Goal: Task Accomplishment & Management: Use online tool/utility

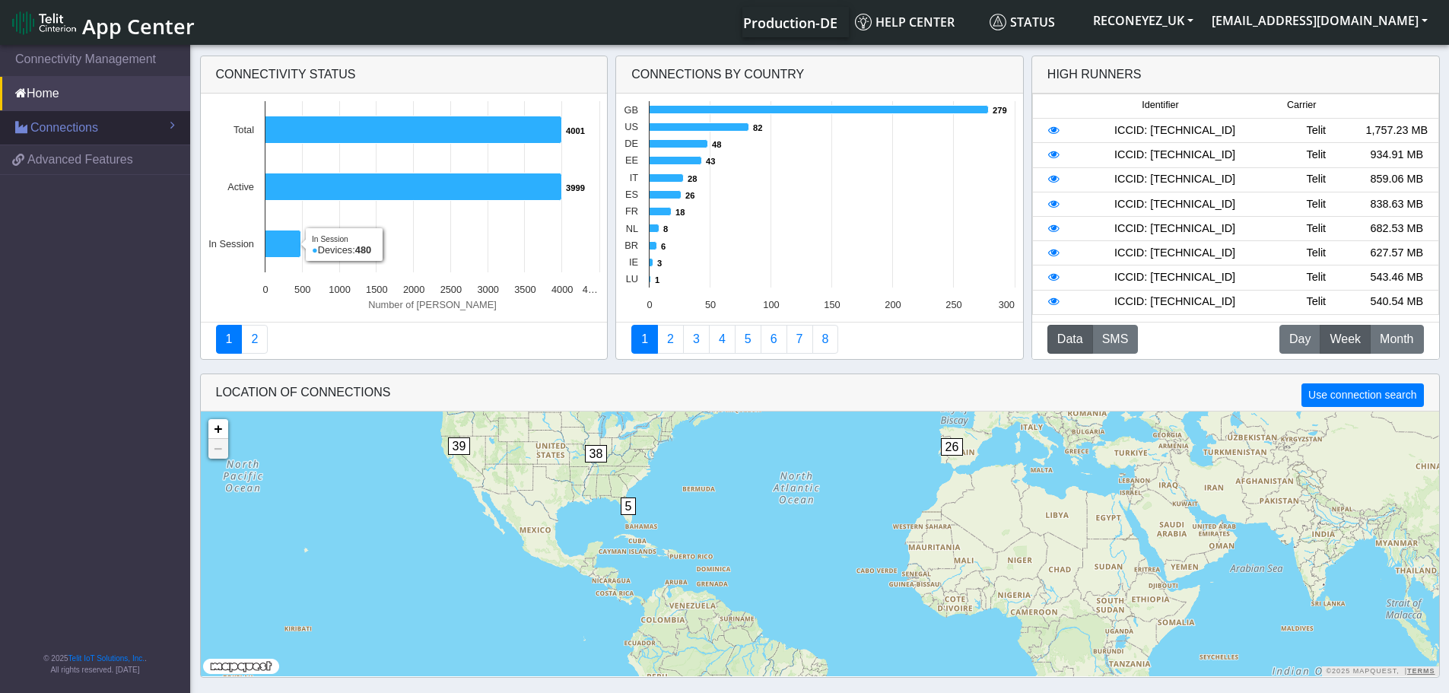
click at [54, 135] on span "Connections" at bounding box center [64, 128] width 68 height 18
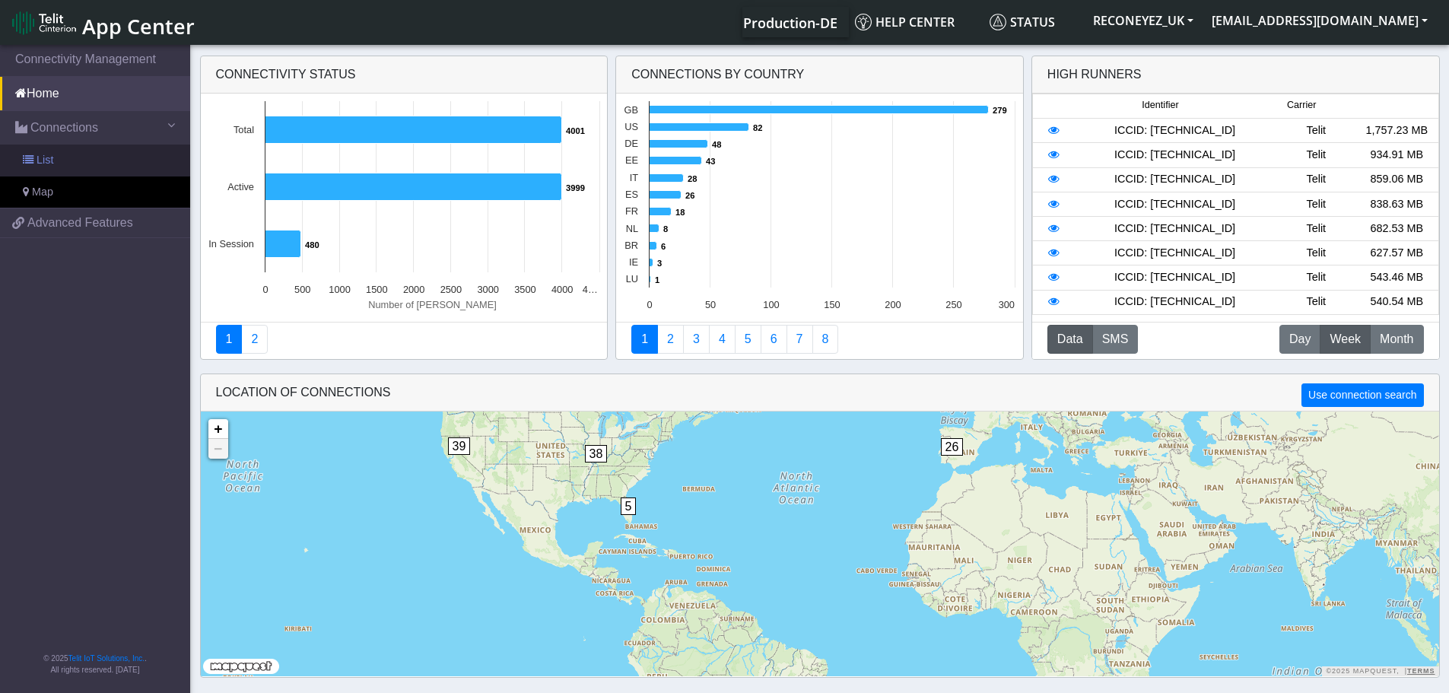
click at [75, 159] on link "List" at bounding box center [95, 161] width 190 height 32
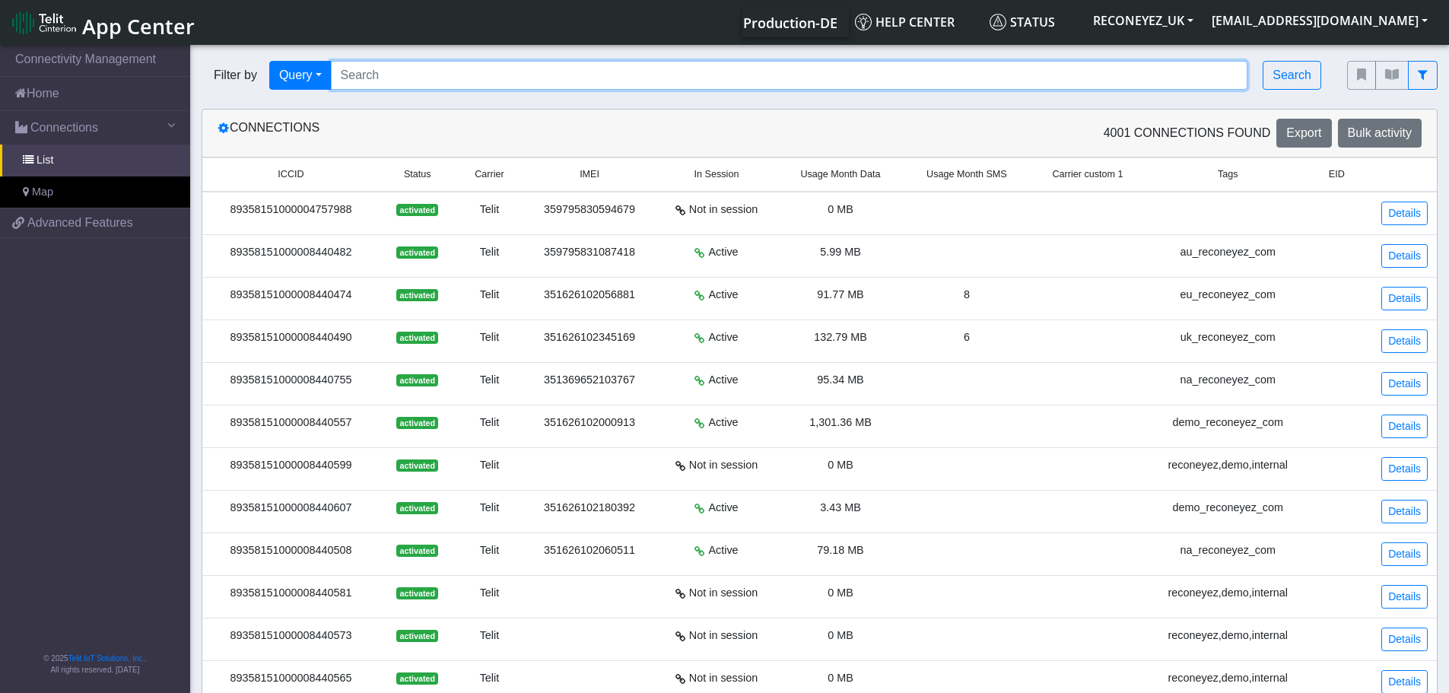
paste input "89358151000008422266"
type input "89358151000008422266"
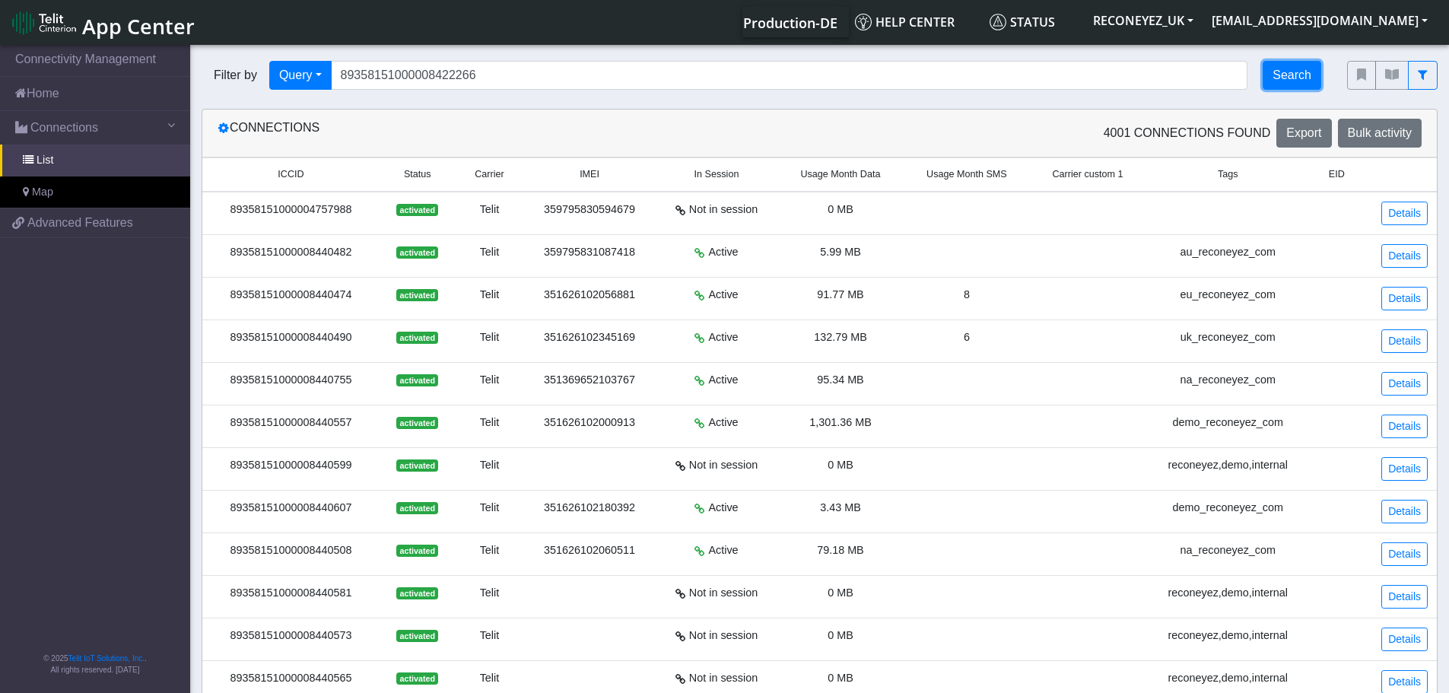
click at [1284, 81] on button "Search" at bounding box center [1292, 75] width 59 height 29
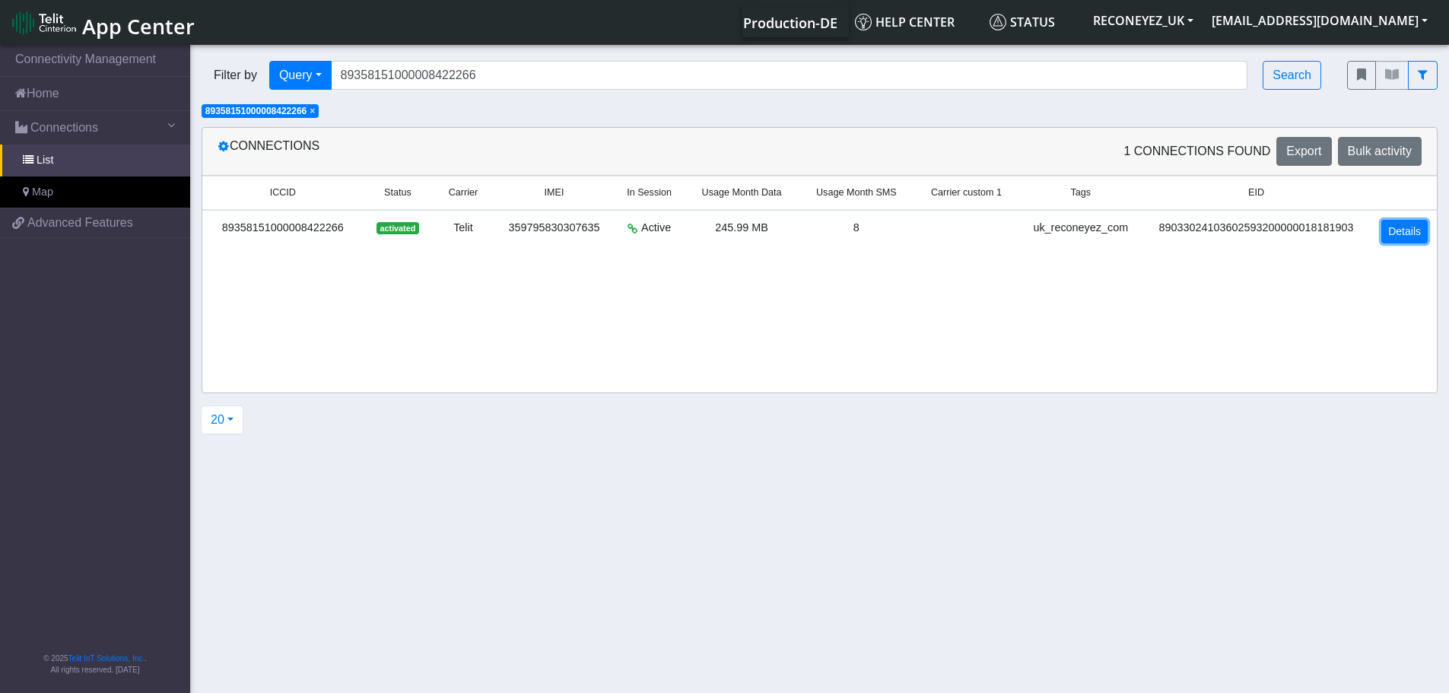
click at [1393, 234] on link "Details" at bounding box center [1404, 232] width 46 height 24
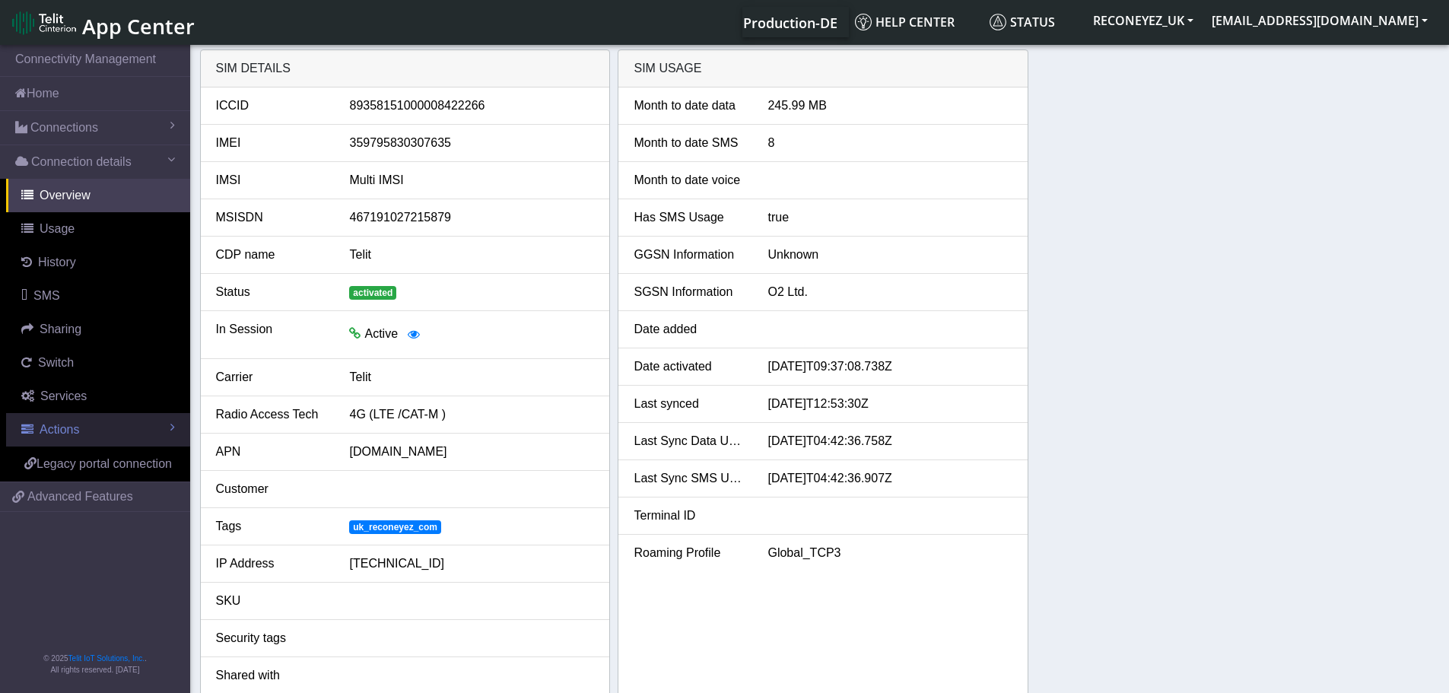
click at [84, 431] on link "Actions" at bounding box center [98, 429] width 184 height 33
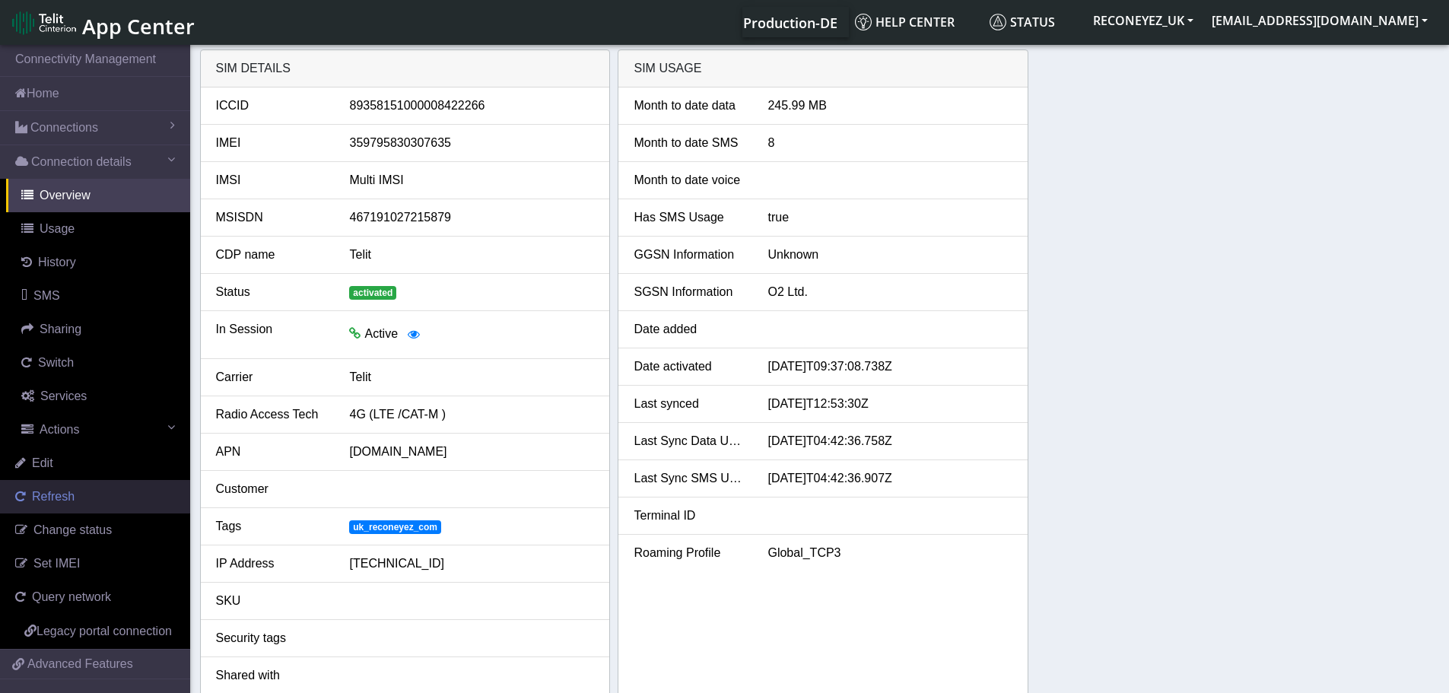
click at [83, 492] on link "Refresh" at bounding box center [95, 496] width 190 height 33
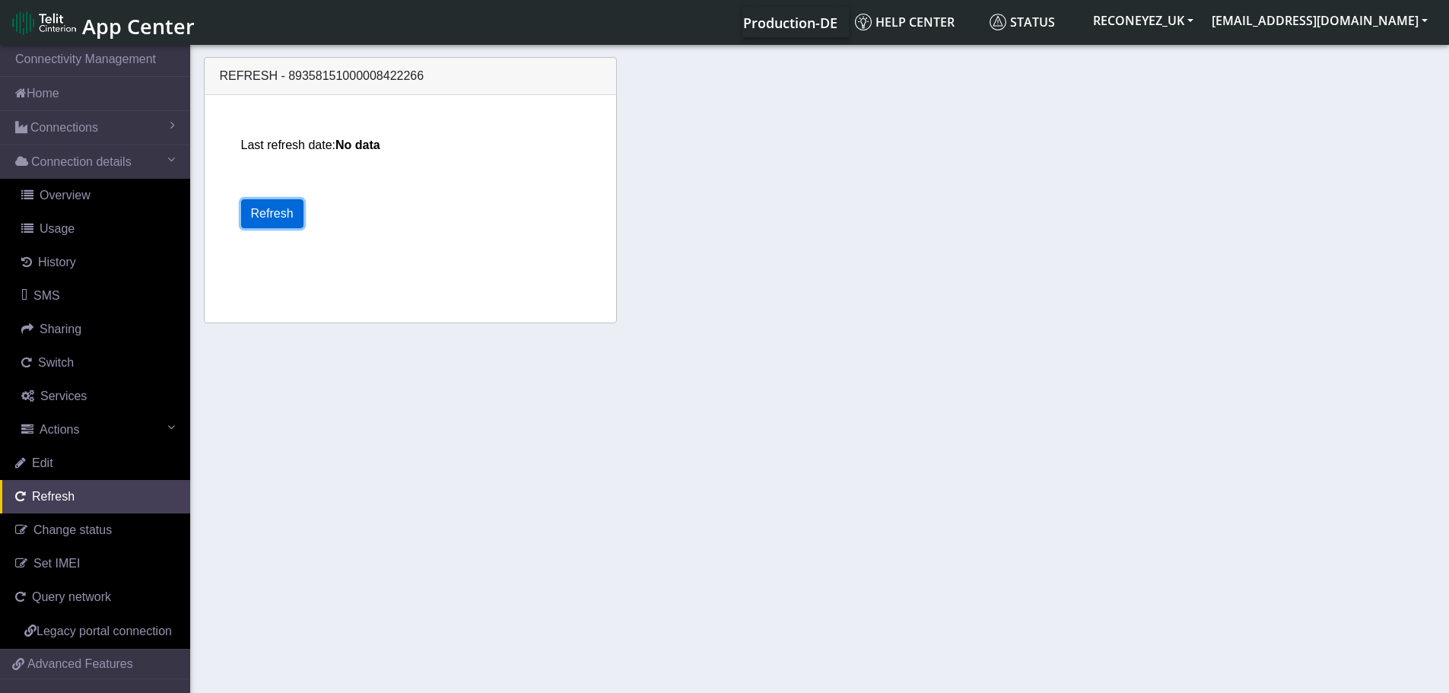
click at [280, 218] on button "Refresh" at bounding box center [272, 213] width 62 height 29
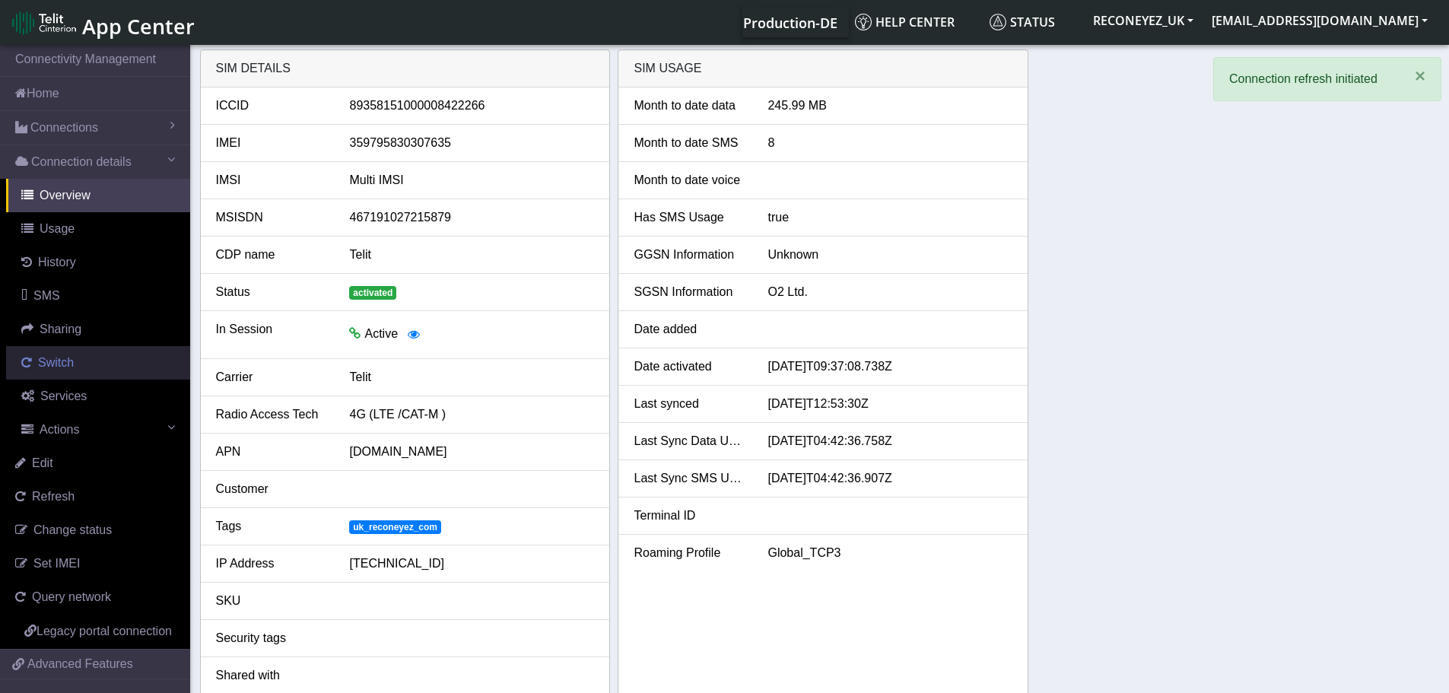
click at [63, 369] on span "Switch" at bounding box center [56, 362] width 36 height 13
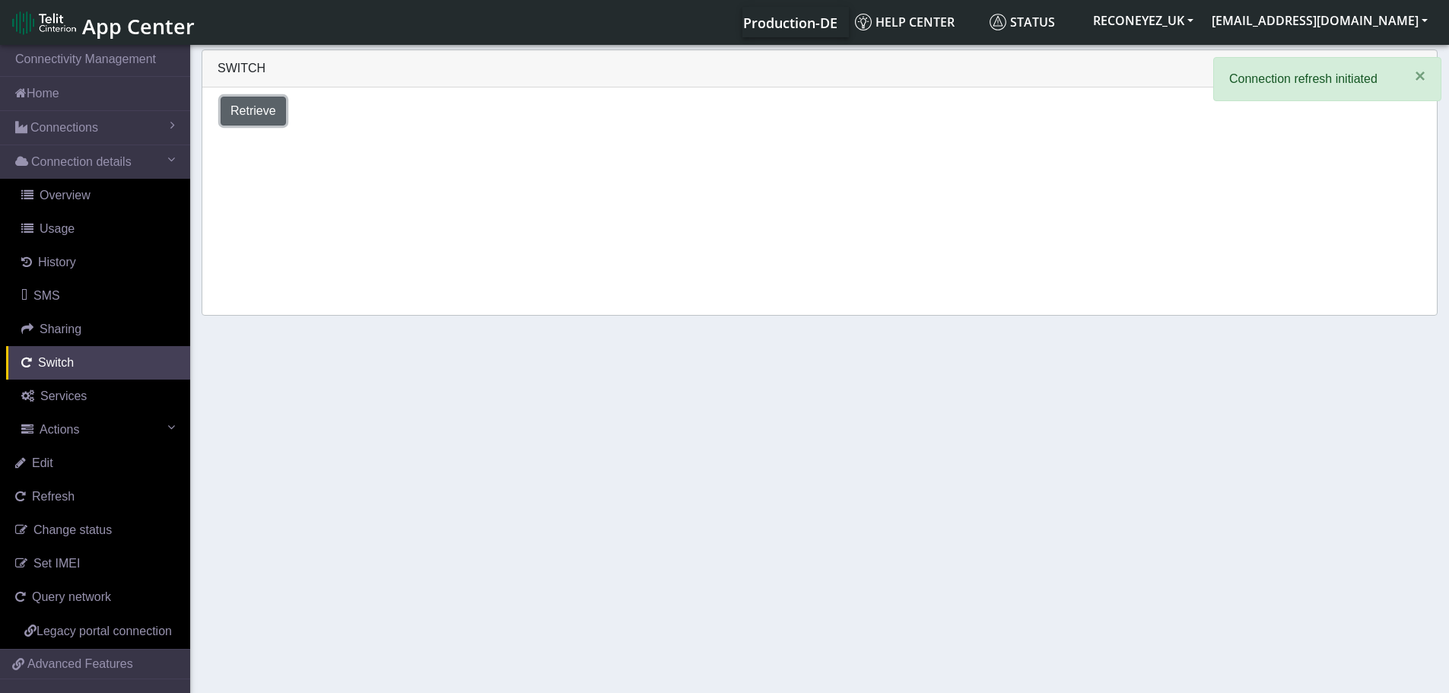
click at [247, 111] on span "Retrieve" at bounding box center [253, 110] width 46 height 13
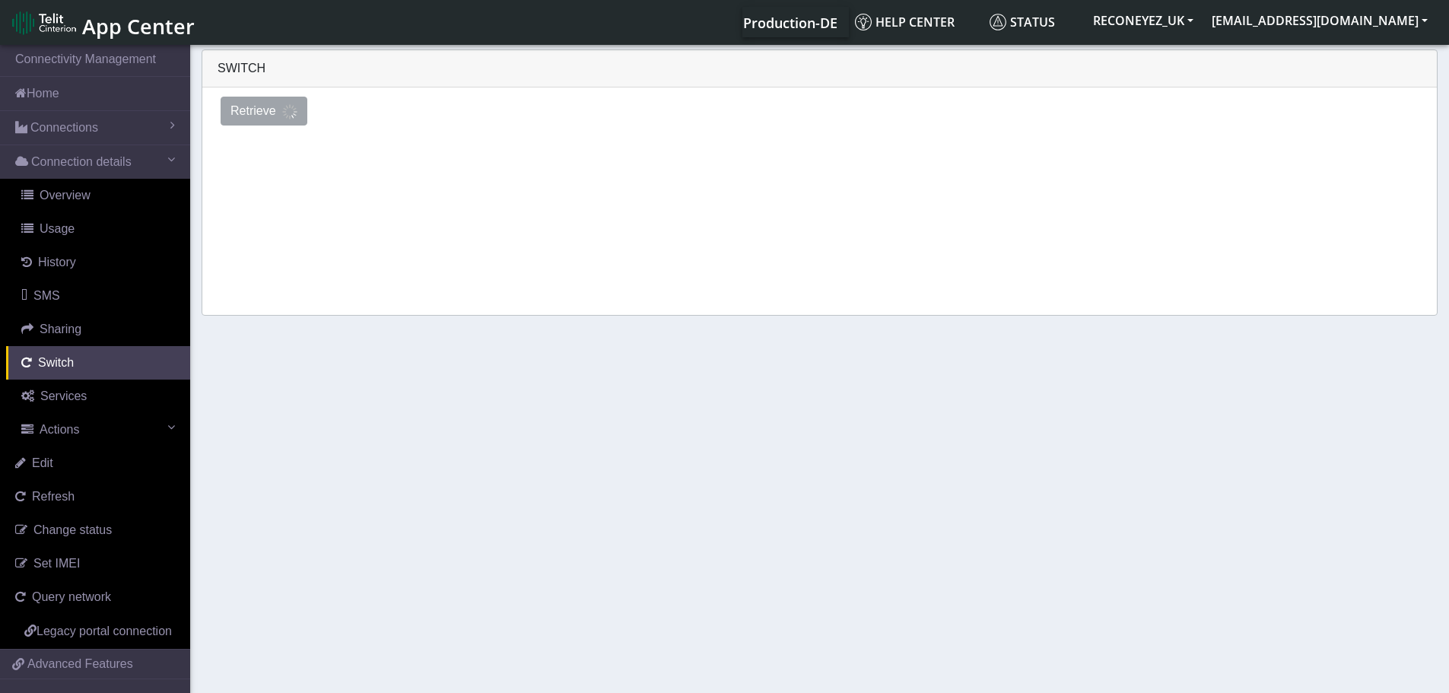
select select "[GEOGRAPHIC_DATA]"
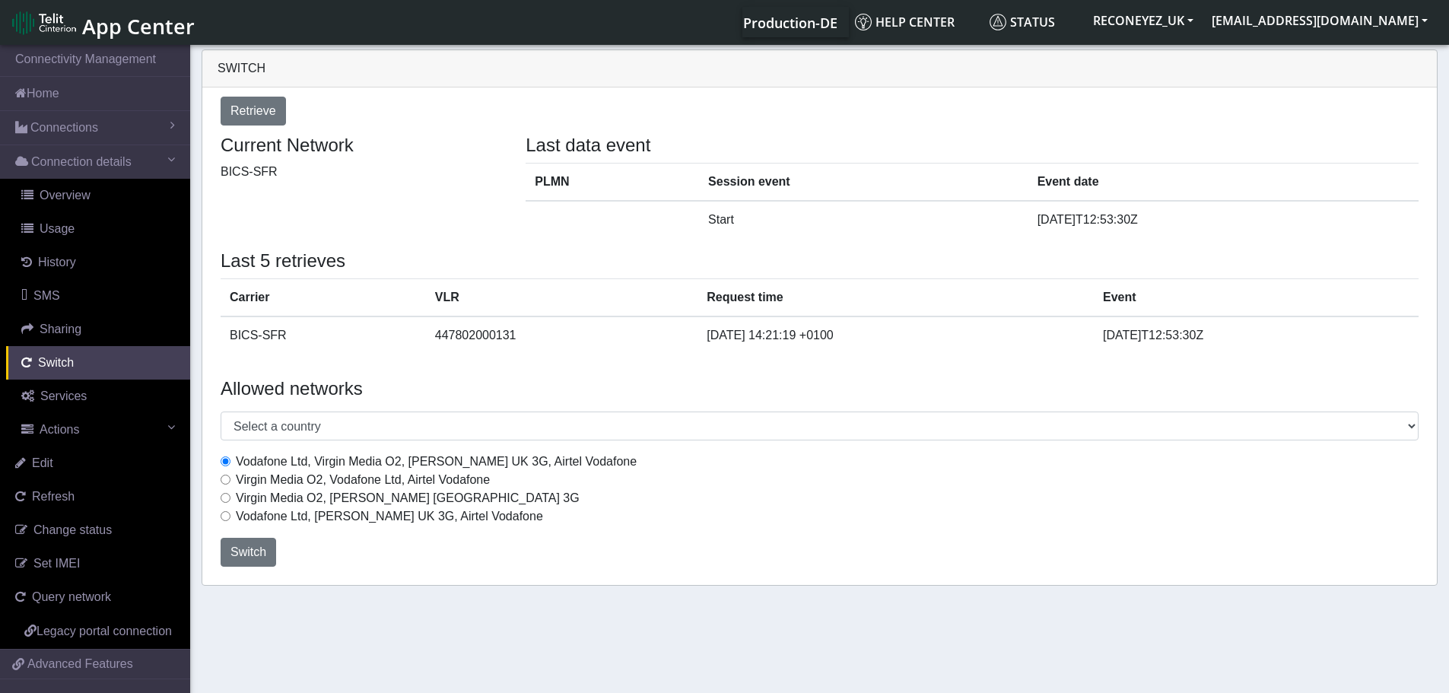
drag, startPoint x: 225, startPoint y: 476, endPoint x: 237, endPoint y: 488, distance: 17.2
click at [226, 476] on input "Virgin Media O2, Vodafone Ltd, Airtel Vodafone" at bounding box center [226, 480] width 10 height 10
radio input "true"
click at [237, 545] on span "Switch" at bounding box center [248, 551] width 36 height 13
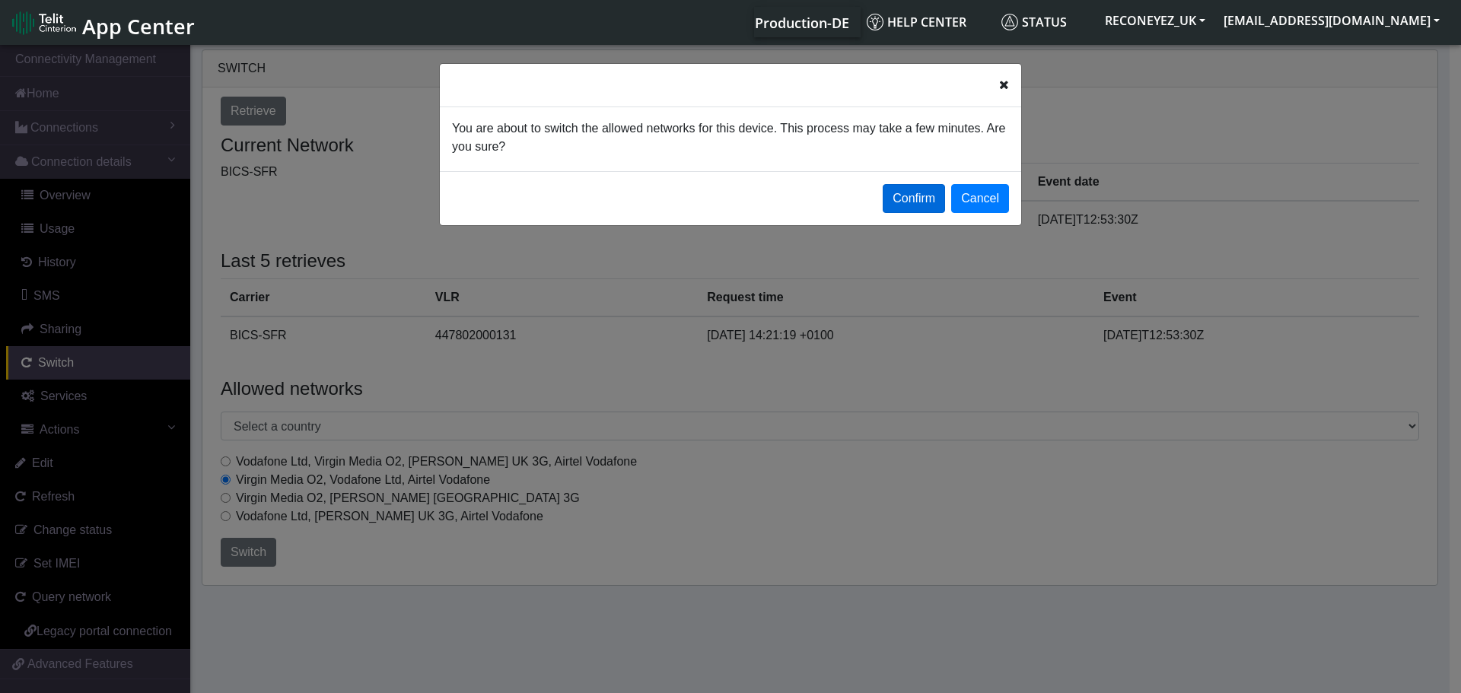
click at [933, 189] on button "Confirm" at bounding box center [913, 198] width 62 height 29
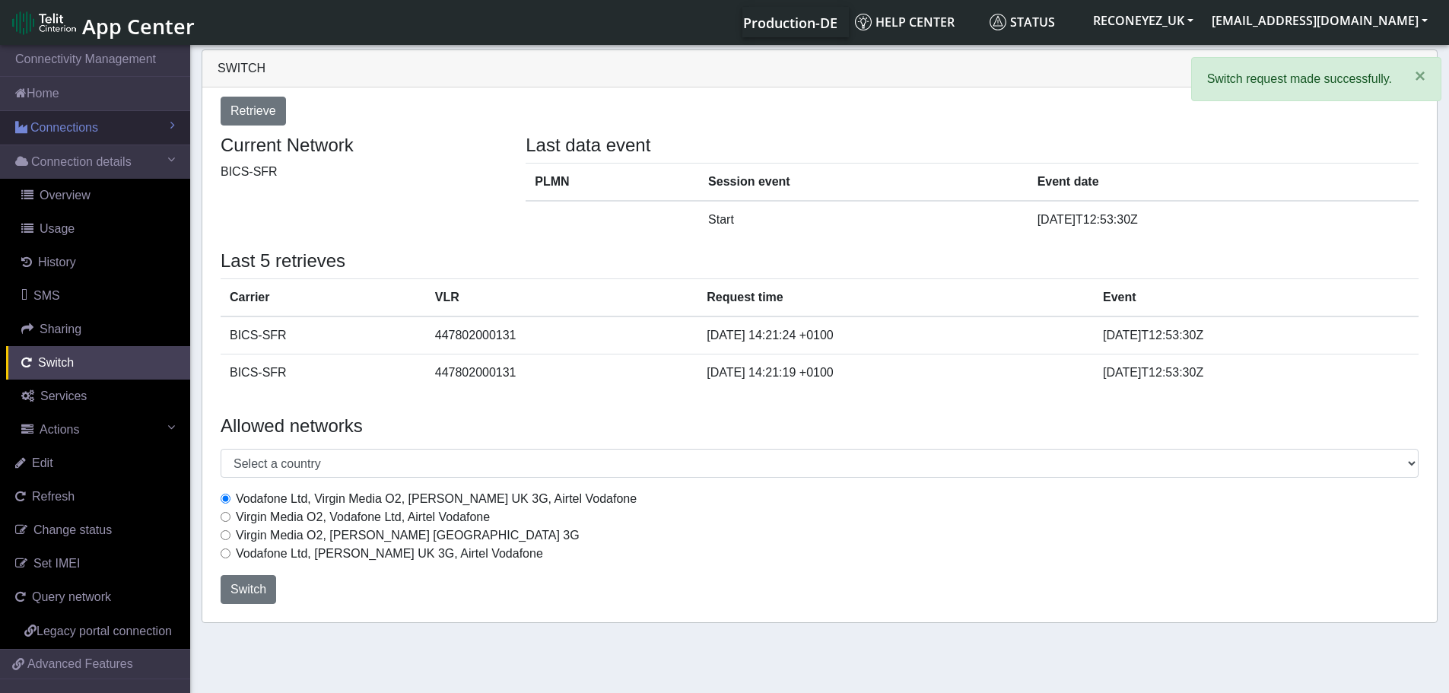
click at [80, 136] on span "Connections" at bounding box center [64, 128] width 68 height 18
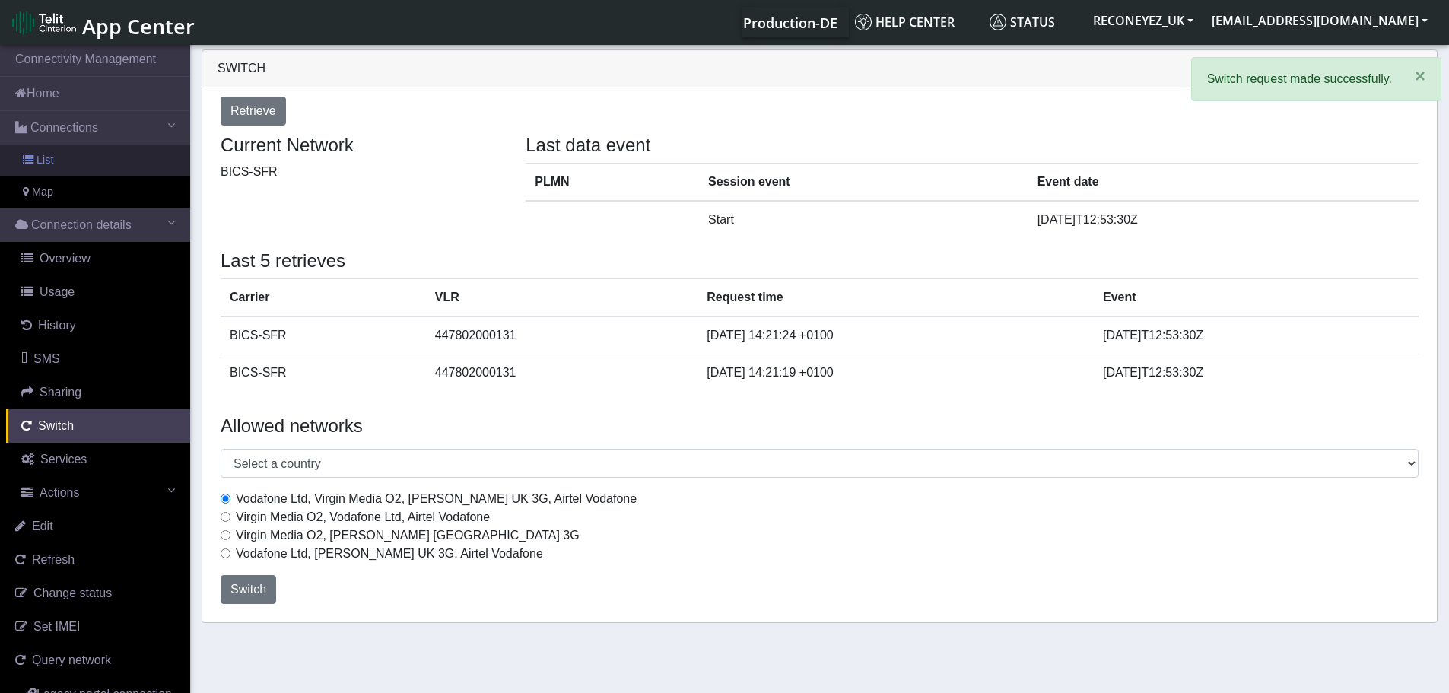
click at [70, 157] on link "List" at bounding box center [95, 161] width 190 height 32
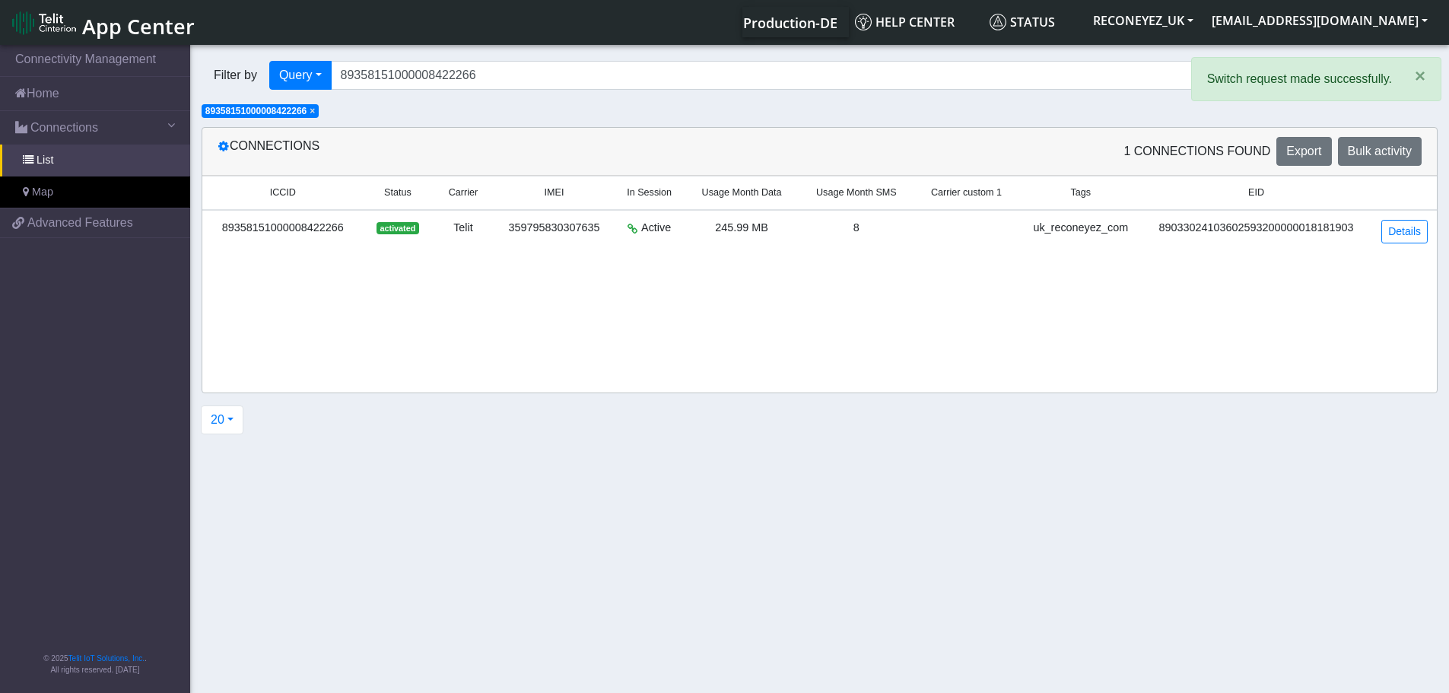
click at [313, 110] on span "×" at bounding box center [312, 111] width 5 height 11
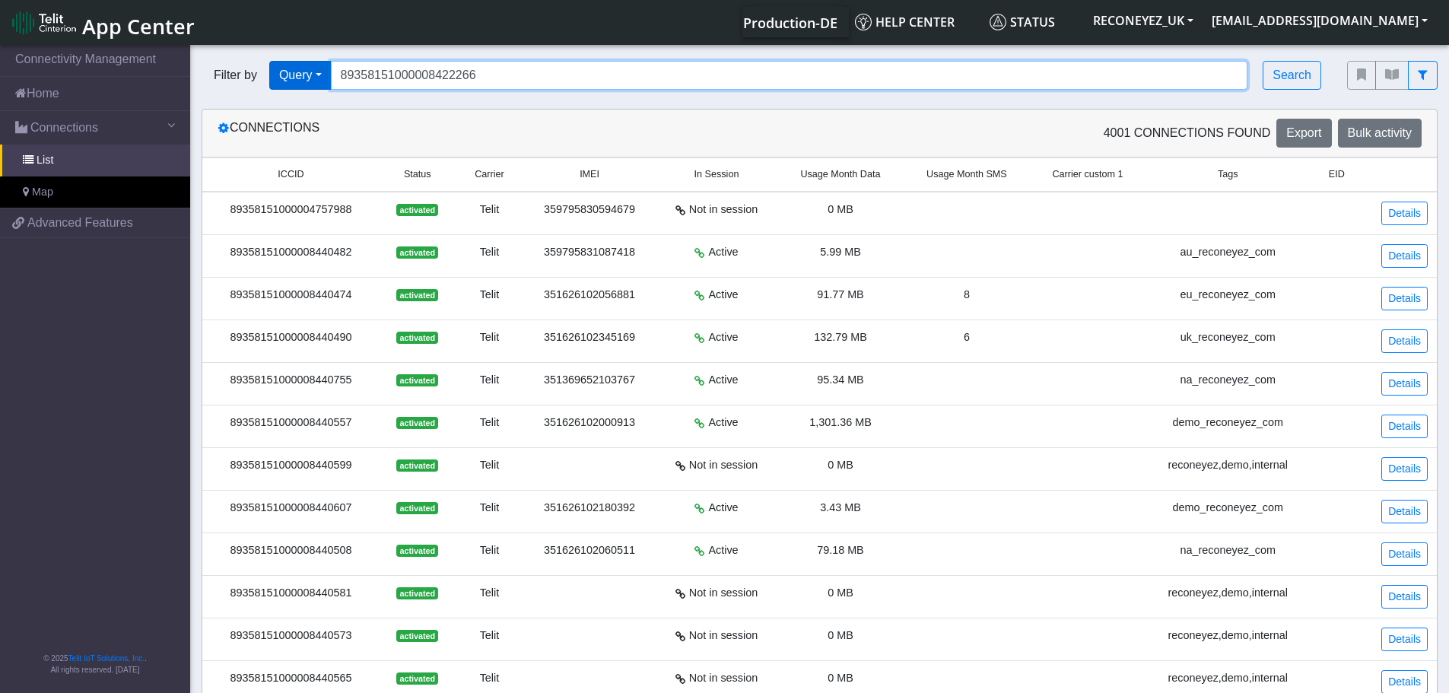
drag, startPoint x: 1162, startPoint y: 84, endPoint x: 323, endPoint y: 87, distance: 838.3
click at [323, 87] on div "Filter by Query Query In Session Not connected Tags Country Operator 8935815100…" at bounding box center [763, 75] width 1123 height 29
paste input "89358151000008422274"
type input "89358151000008422274"
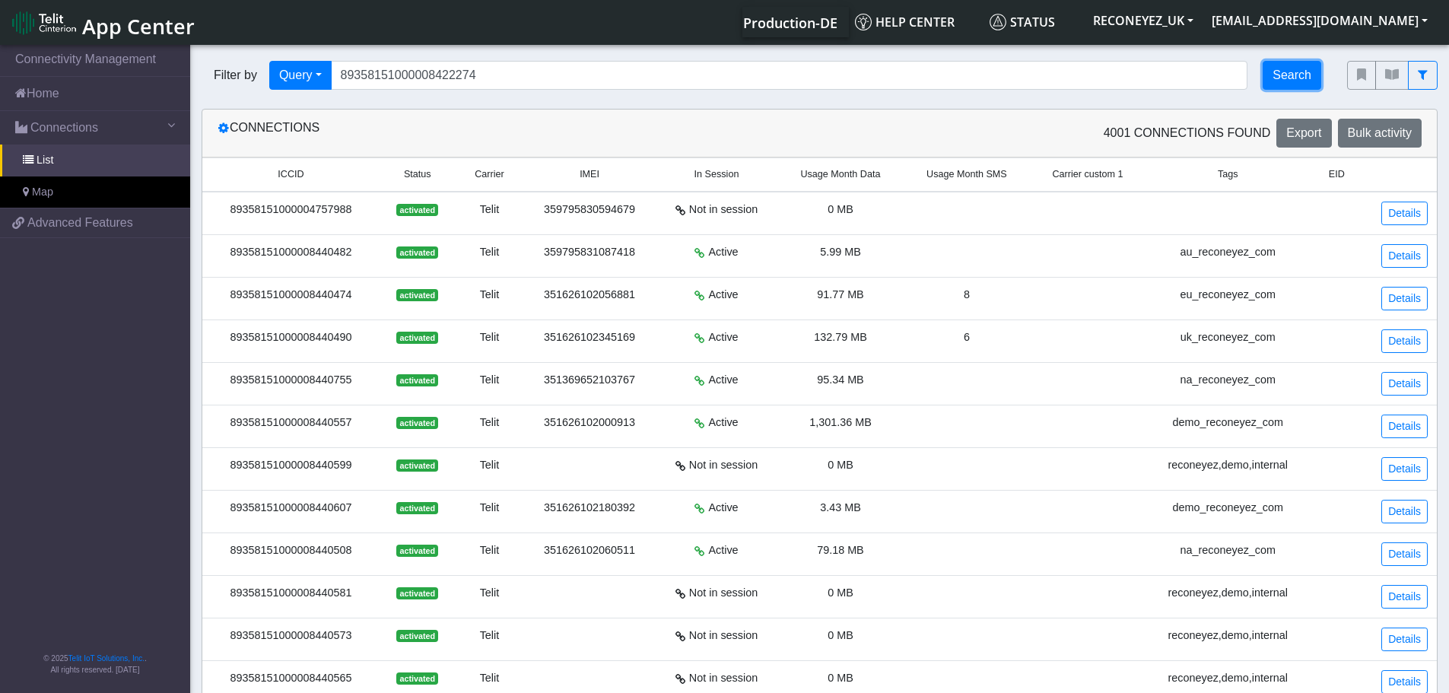
click at [1306, 76] on button "Search" at bounding box center [1292, 75] width 59 height 29
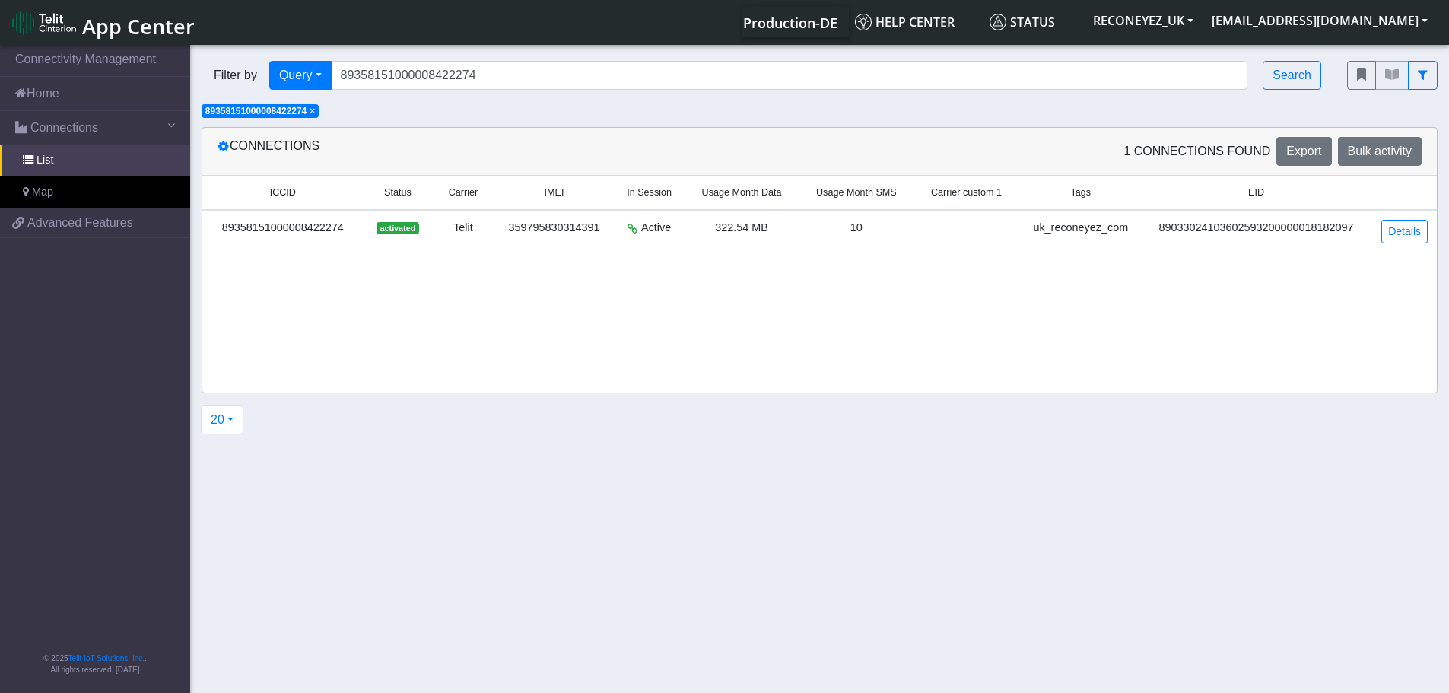
click at [259, 229] on div "89358151000008422274" at bounding box center [282, 228] width 143 height 17
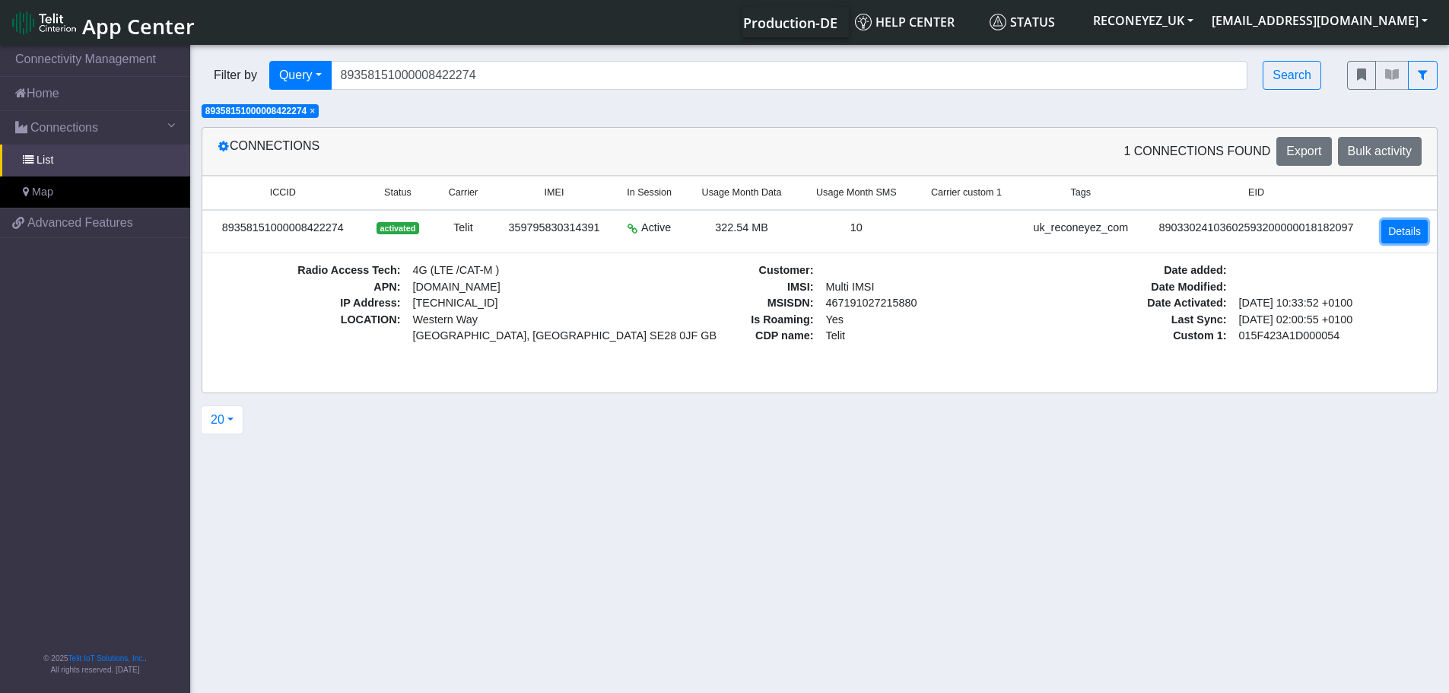
click at [1408, 238] on link "Details" at bounding box center [1404, 232] width 46 height 24
